Goal: Task Accomplishment & Management: Manage account settings

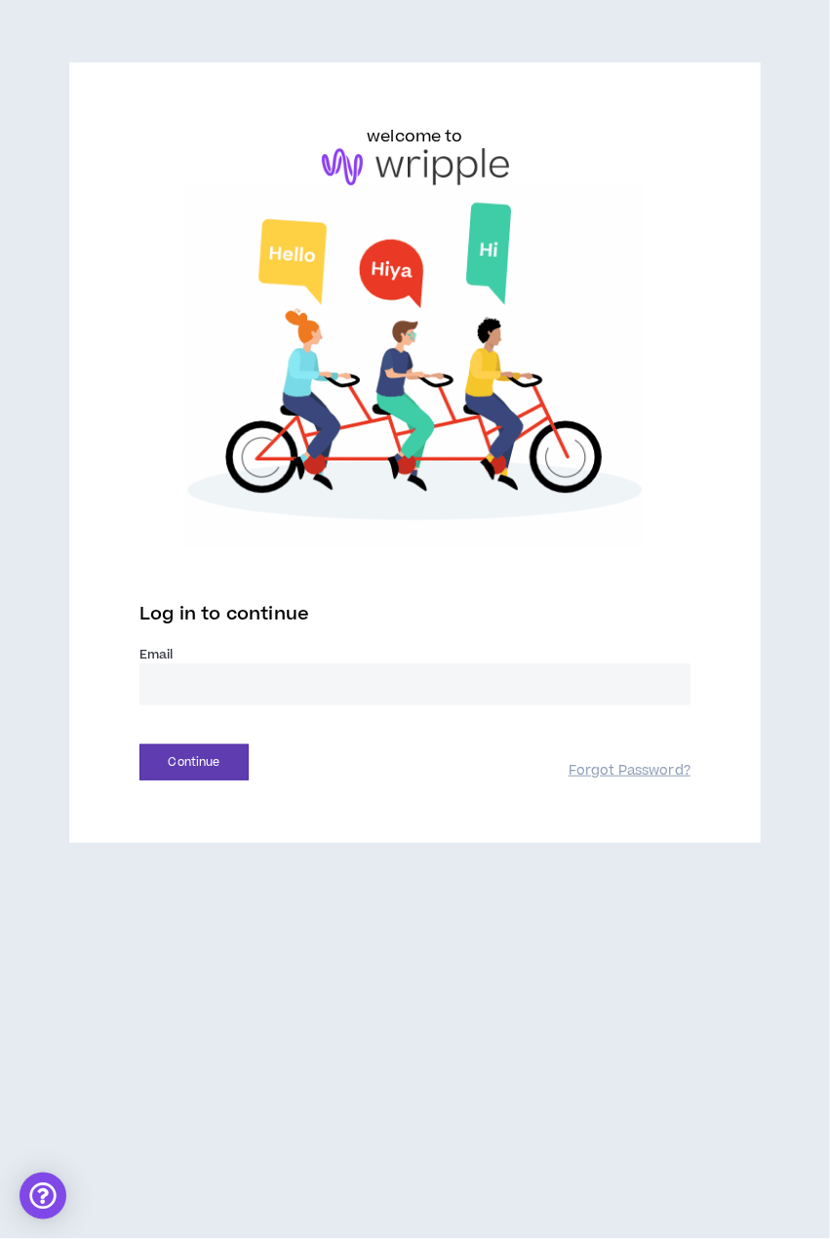
drag, startPoint x: 184, startPoint y: 672, endPoint x: 172, endPoint y: 672, distance: 12.7
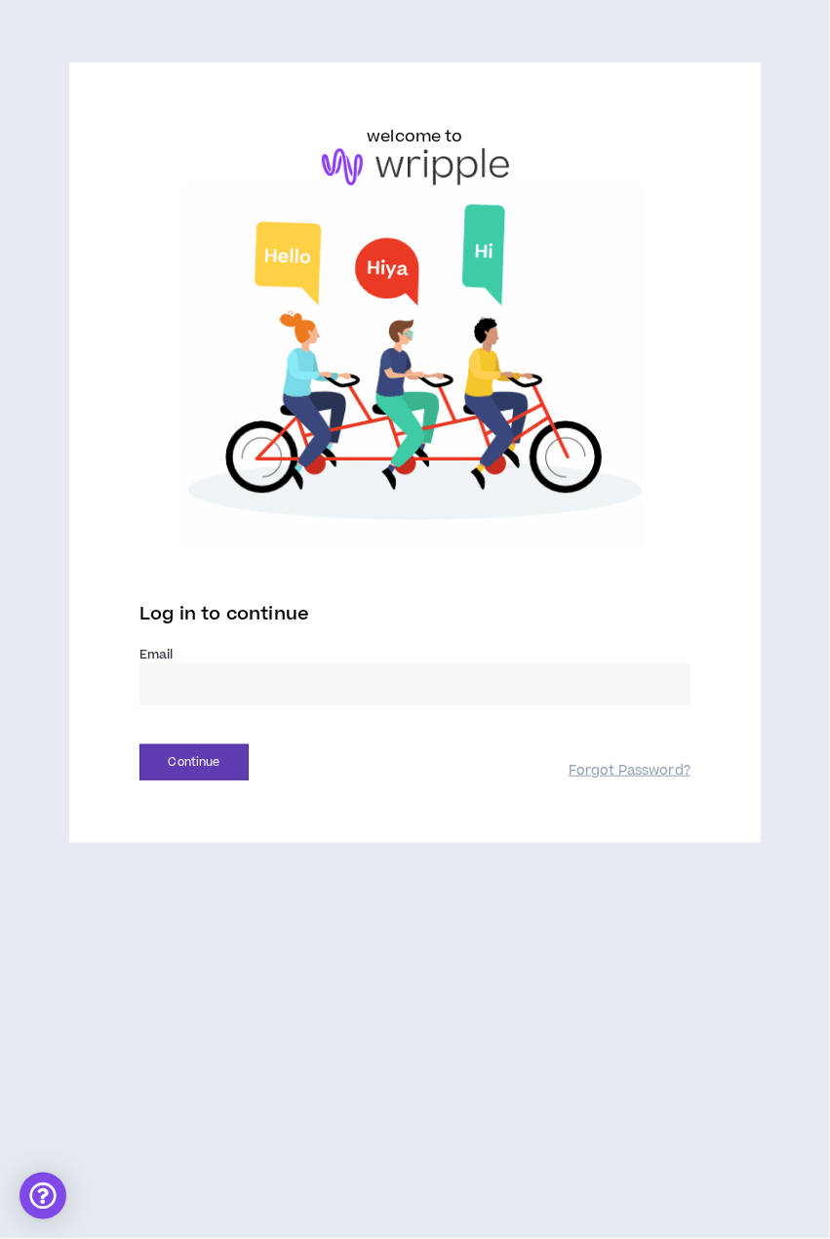
click at [176, 672] on input "email" at bounding box center [414, 684] width 551 height 42
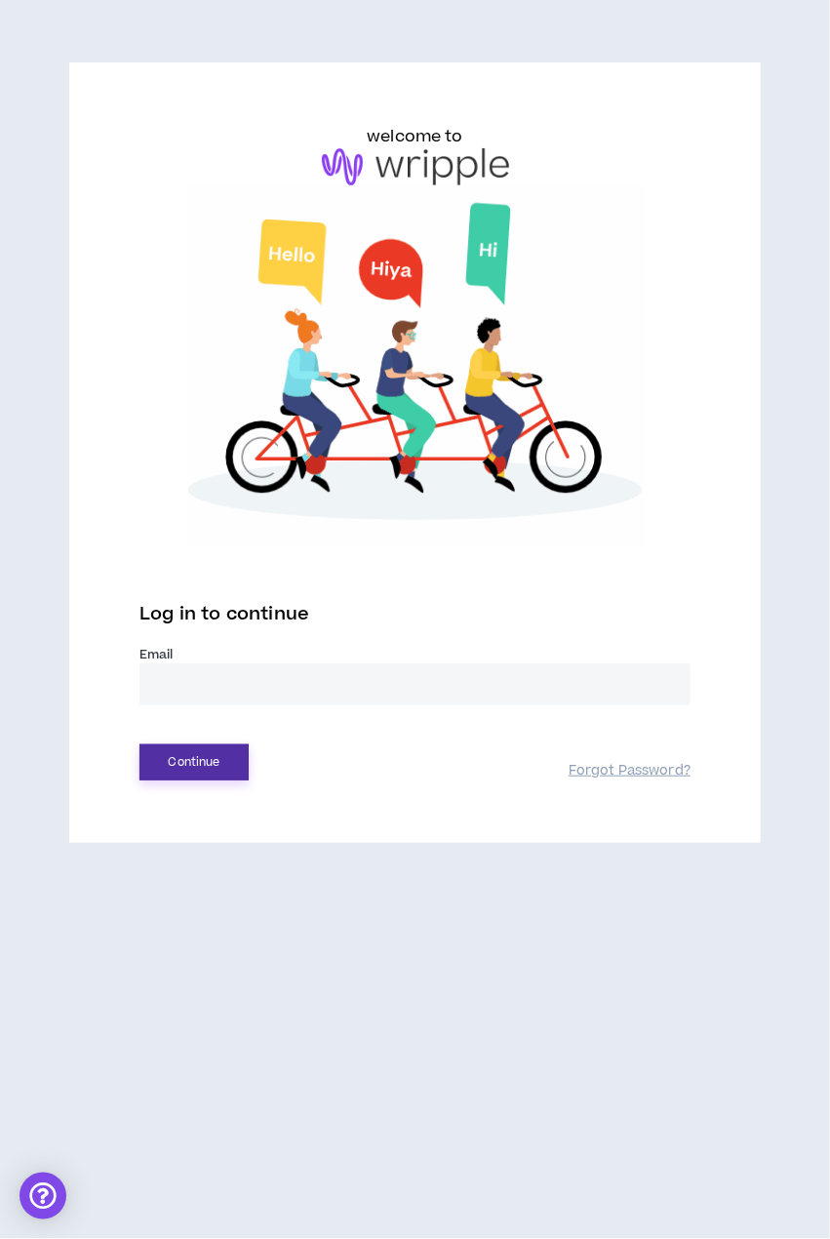
type input "**********"
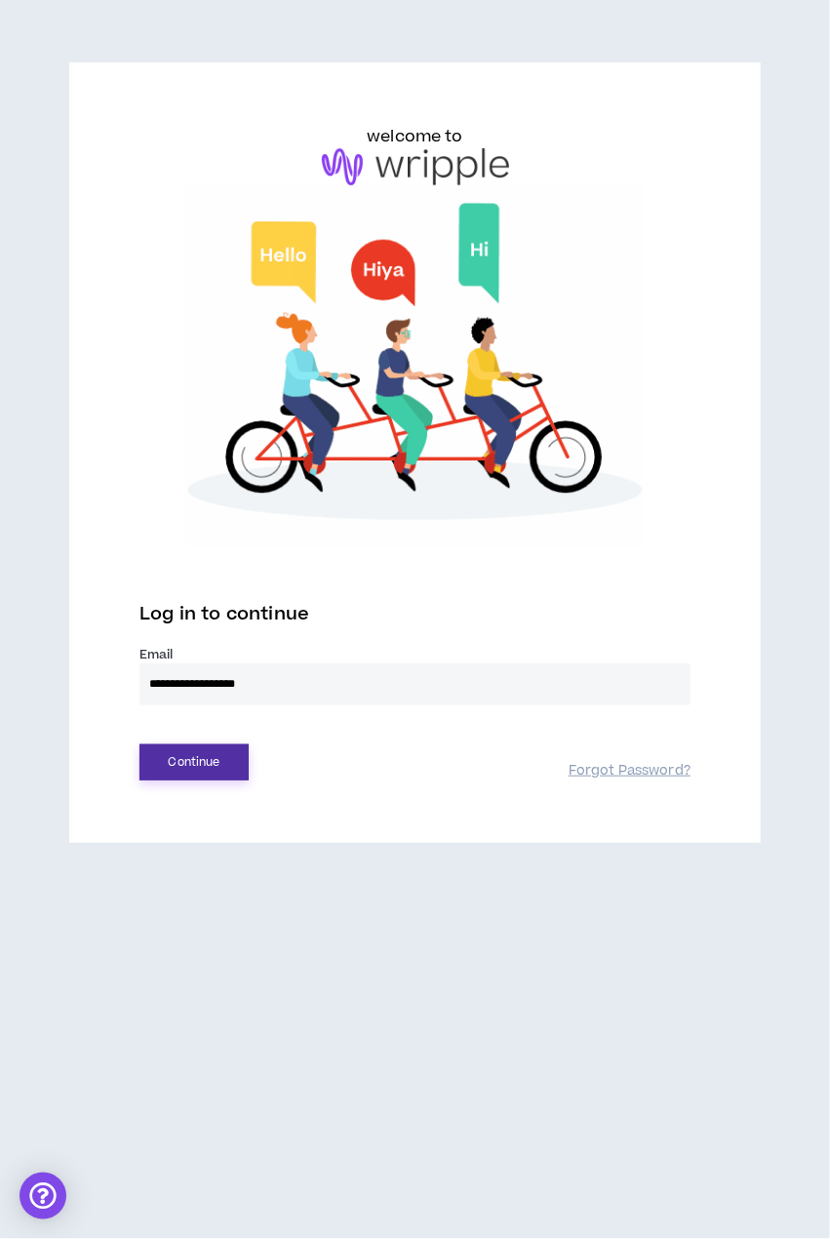
click at [215, 754] on button "Continue" at bounding box center [193, 762] width 109 height 36
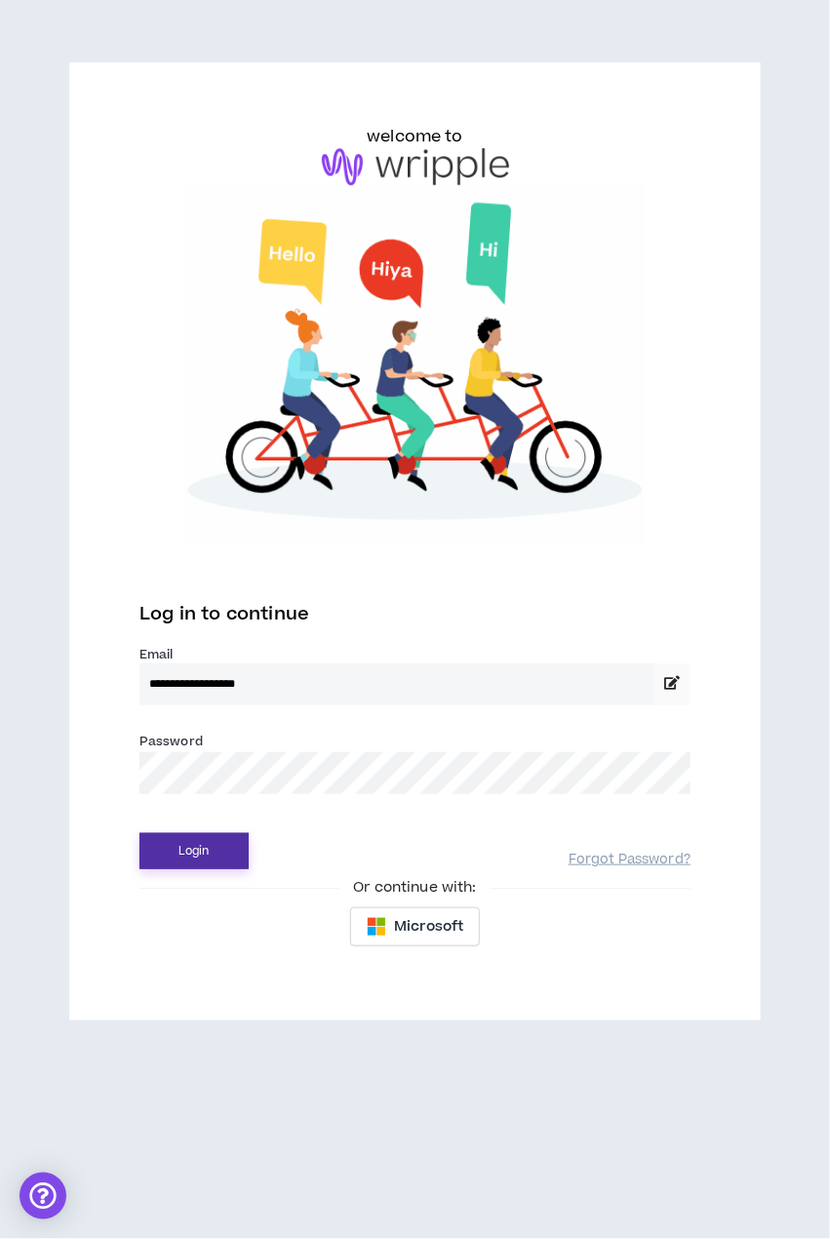
click at [191, 858] on button "Login" at bounding box center [193, 851] width 109 height 36
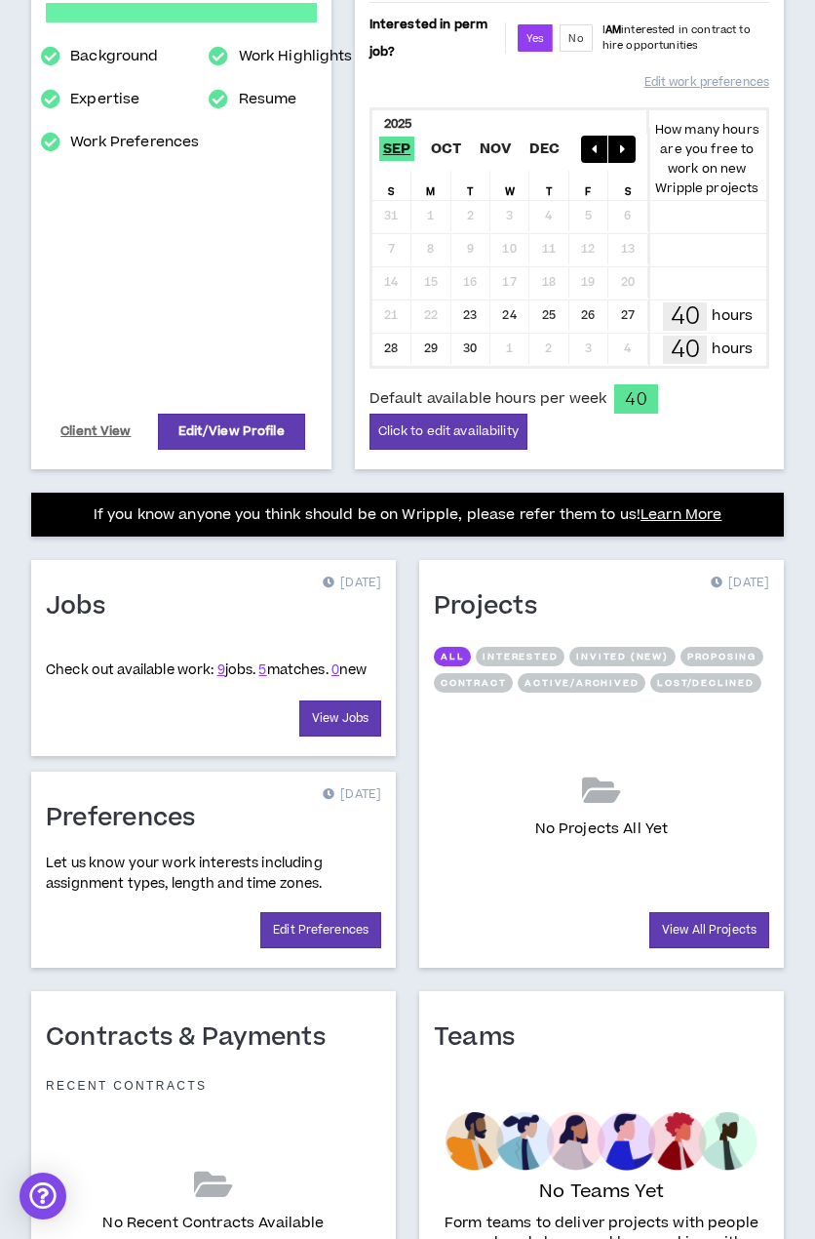
scroll to position [390, 0]
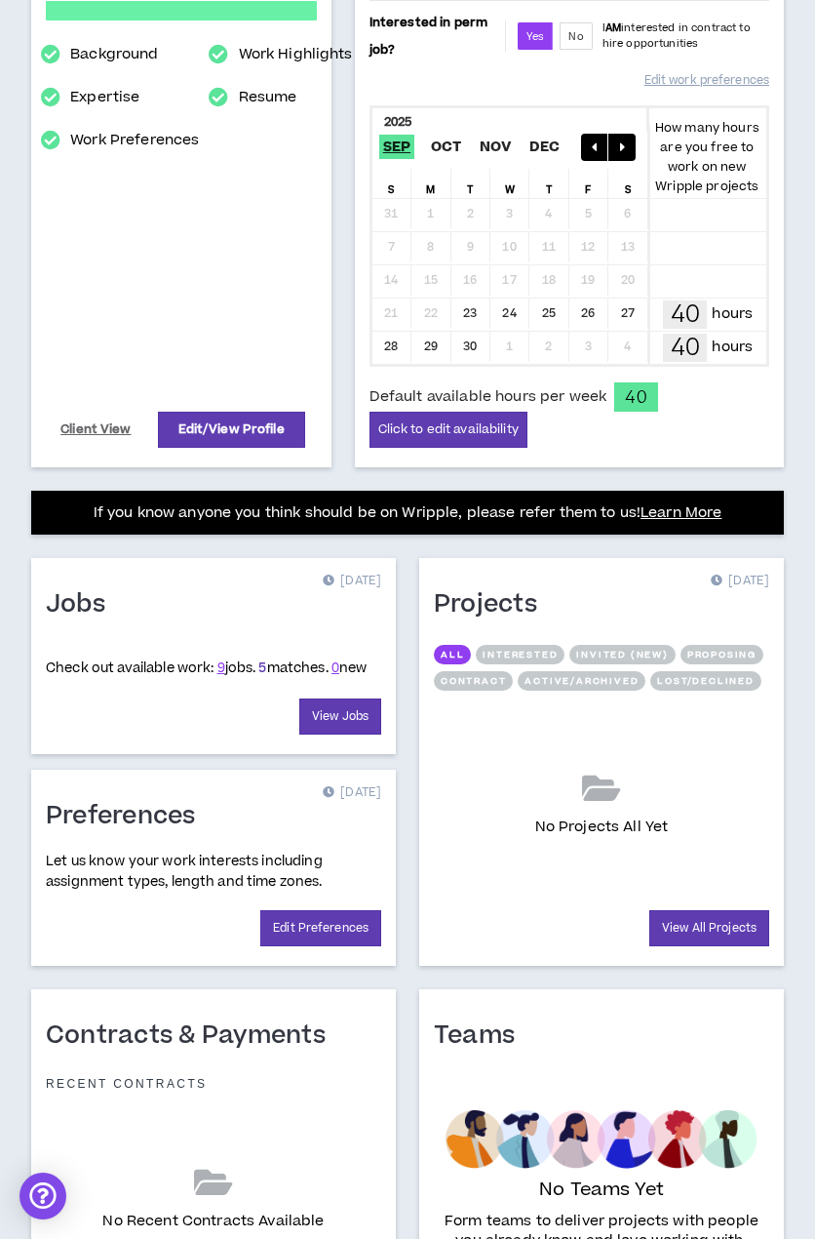
click at [266, 658] on link "5" at bounding box center [262, 668] width 8 height 20
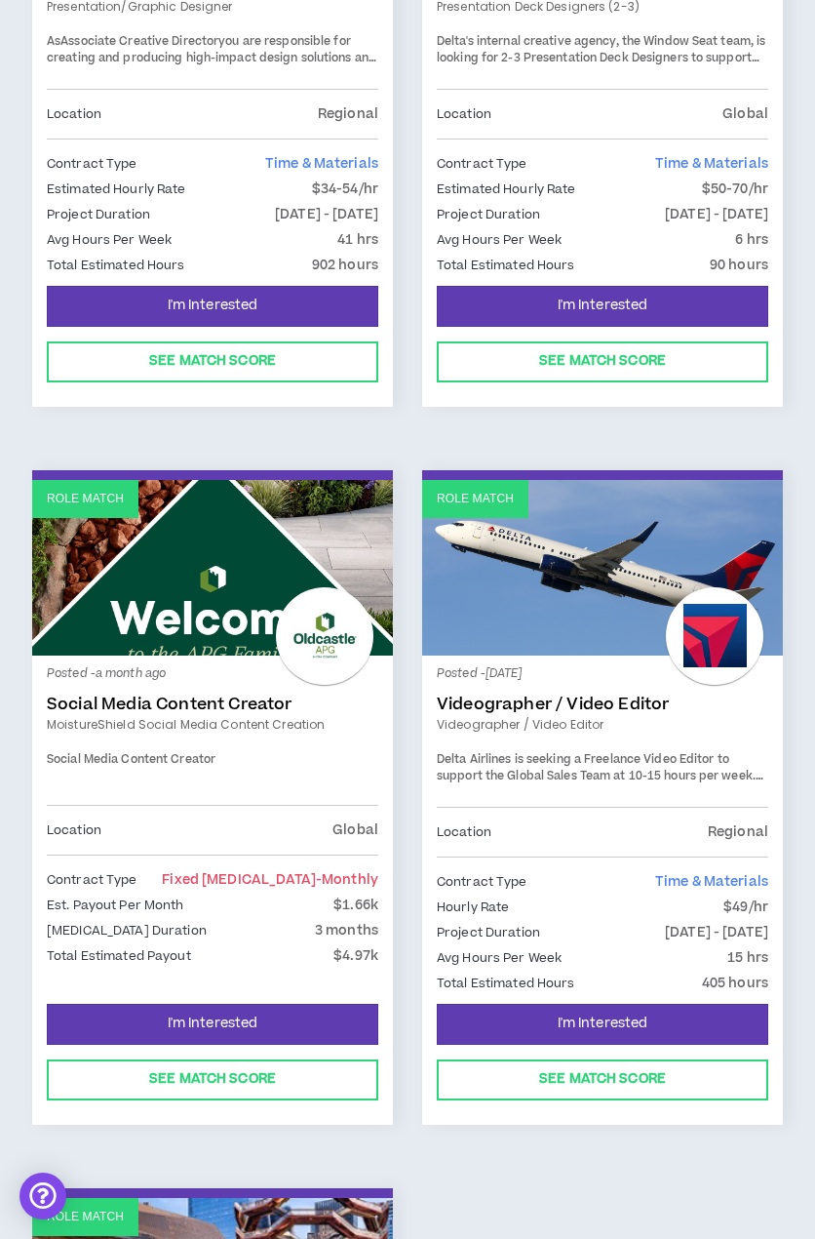
scroll to position [632, 0]
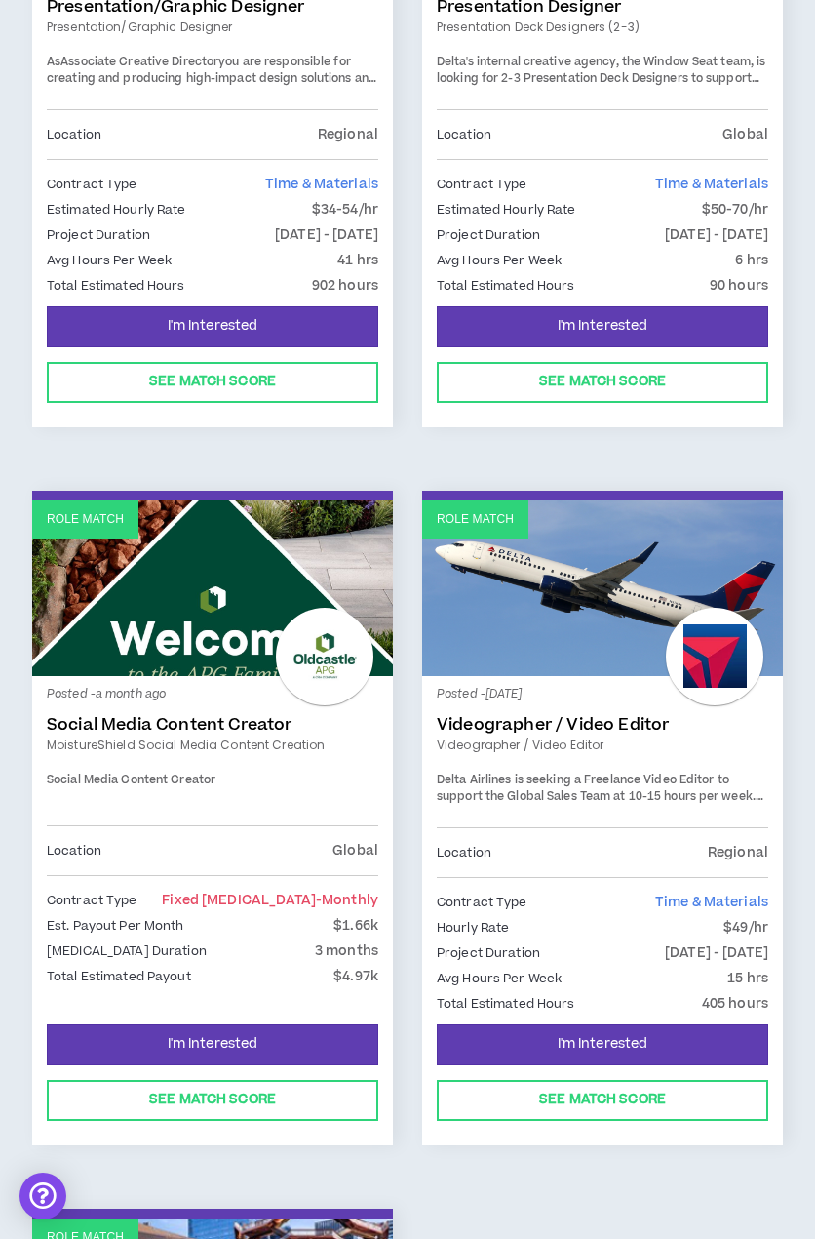
click at [246, 676] on link "Role Match" at bounding box center [212, 588] width 361 height 176
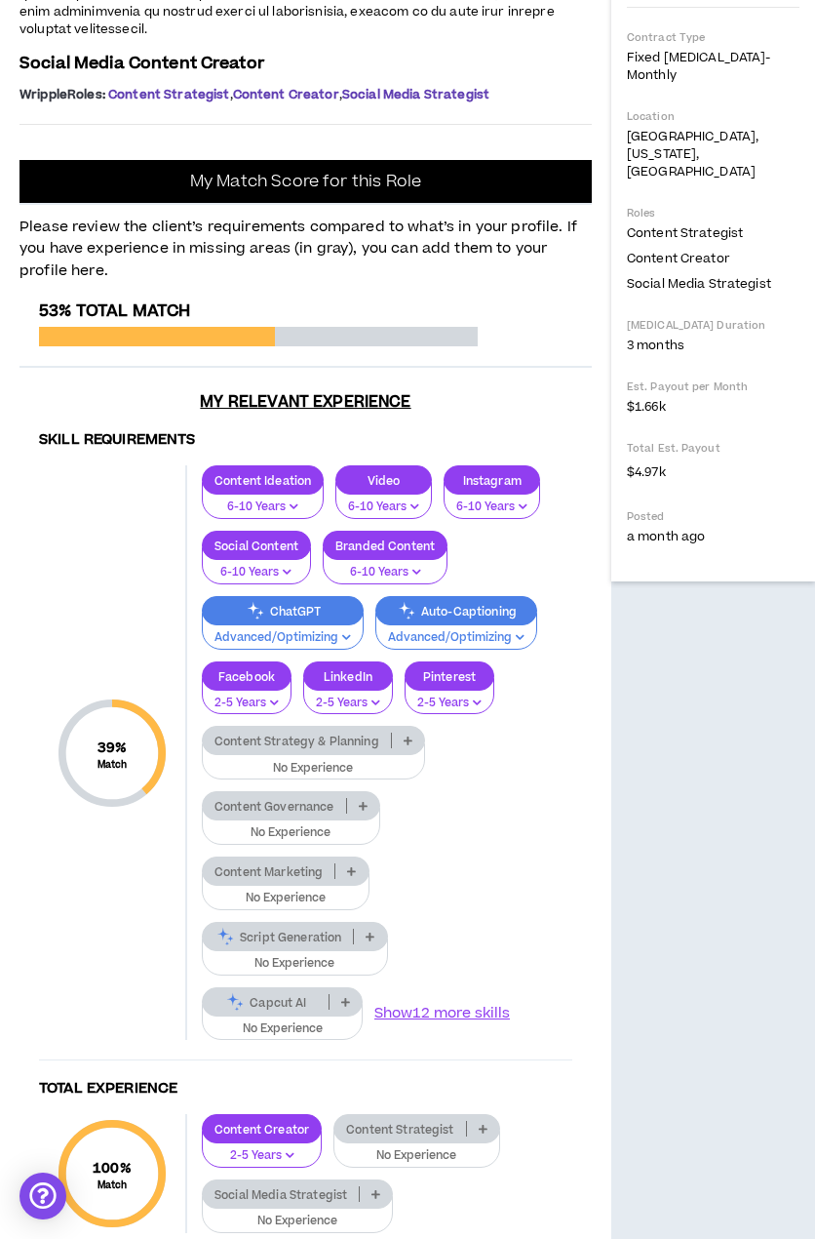
scroll to position [488, 0]
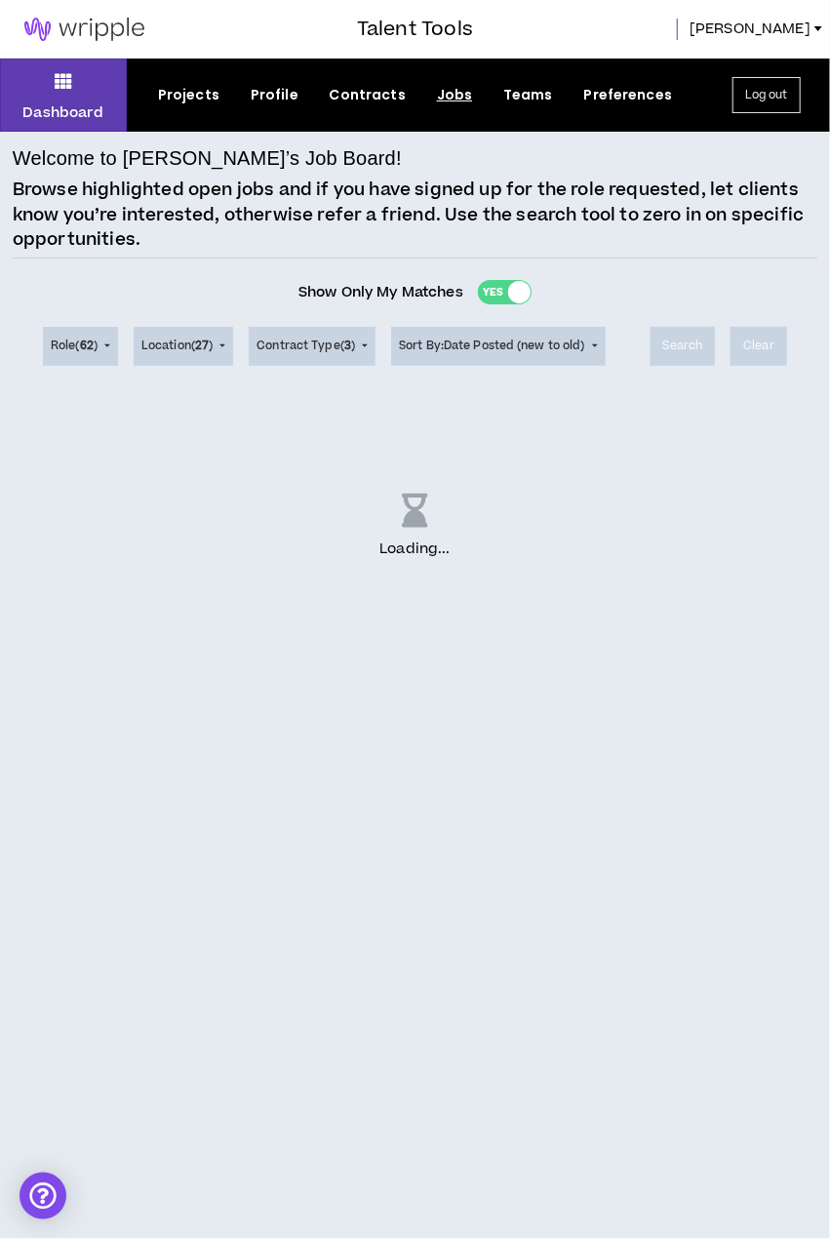
click at [88, 29] on img at bounding box center [84, 29] width 169 height 23
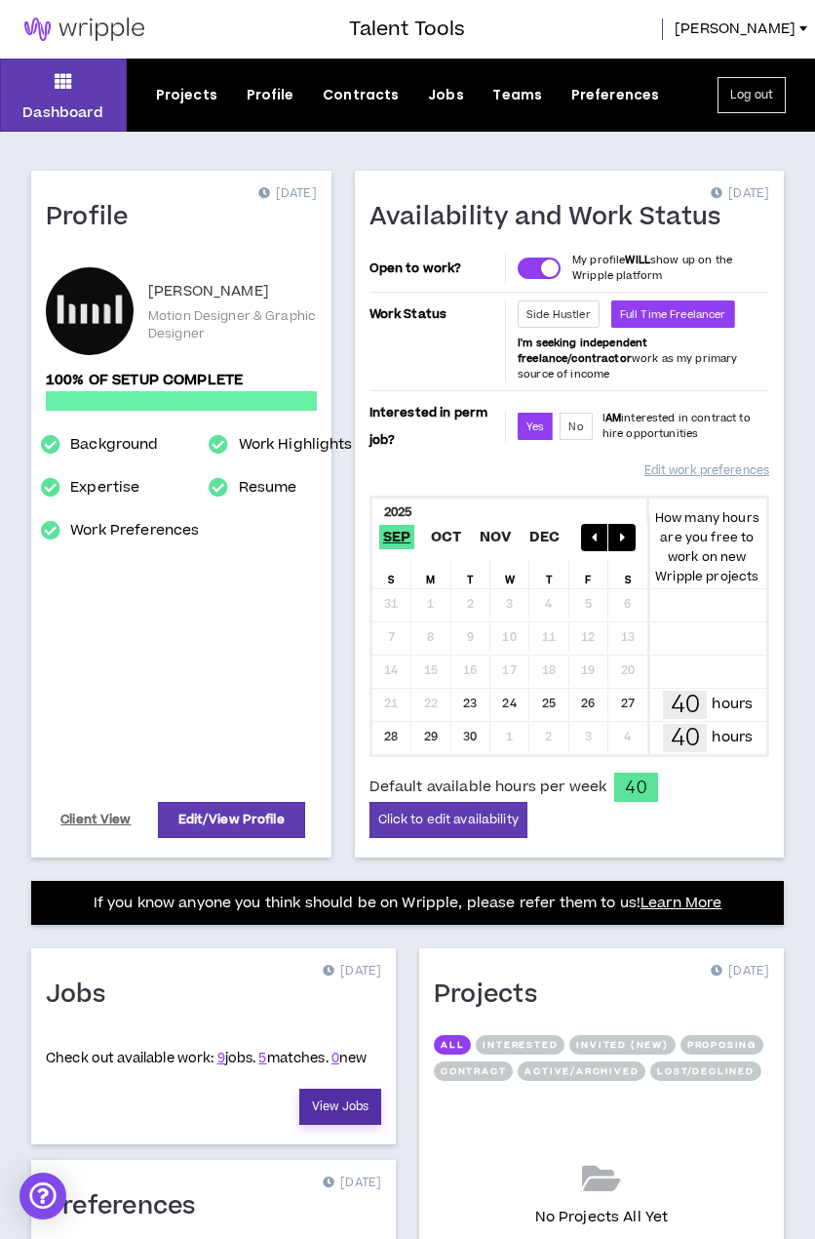
click at [338, 1091] on link "View Jobs" at bounding box center [340, 1107] width 82 height 36
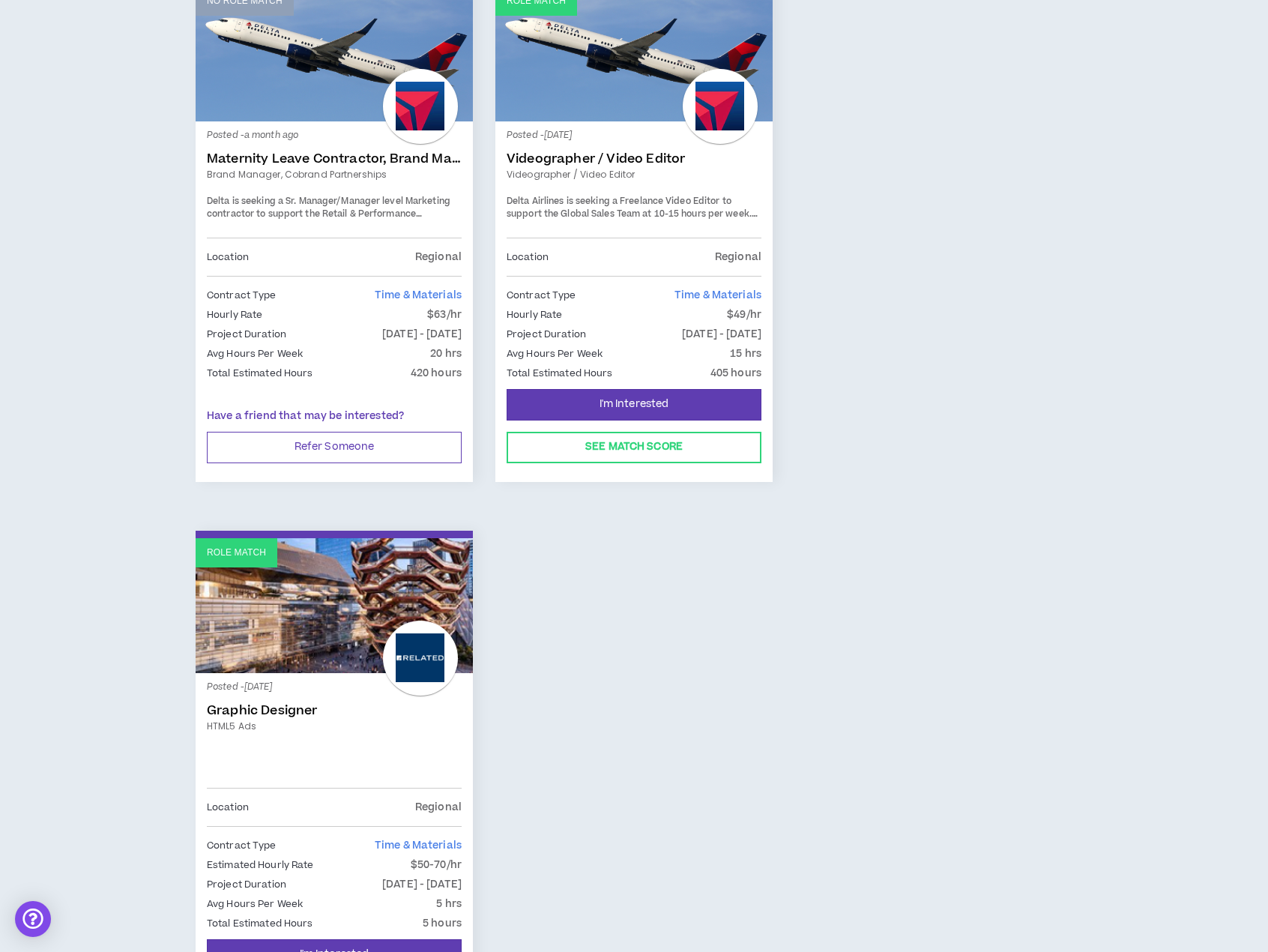
scroll to position [1712, 0]
